Goal: Navigation & Orientation: Find specific page/section

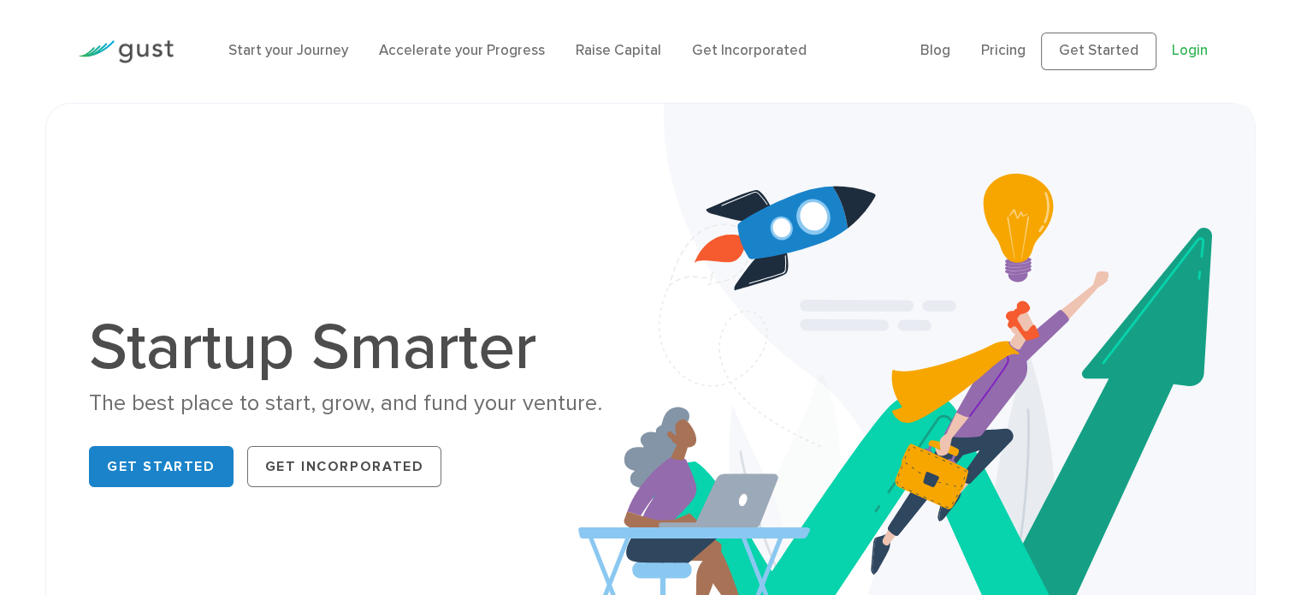
click at [1180, 44] on link "Login" at bounding box center [1190, 50] width 36 height 17
click at [1015, 49] on link "Pricing" at bounding box center [1003, 50] width 44 height 17
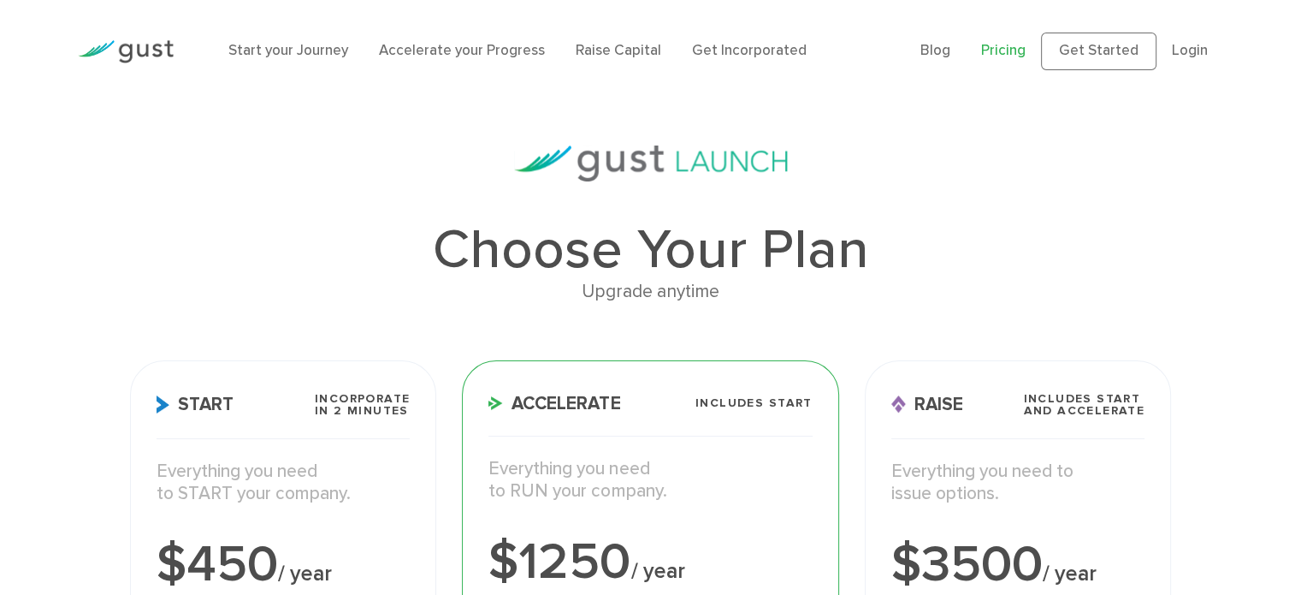
click at [1189, 61] on li "Login" at bounding box center [1190, 51] width 36 height 22
click at [1184, 56] on link "Login" at bounding box center [1190, 50] width 36 height 17
